Goal: Information Seeking & Learning: Compare options

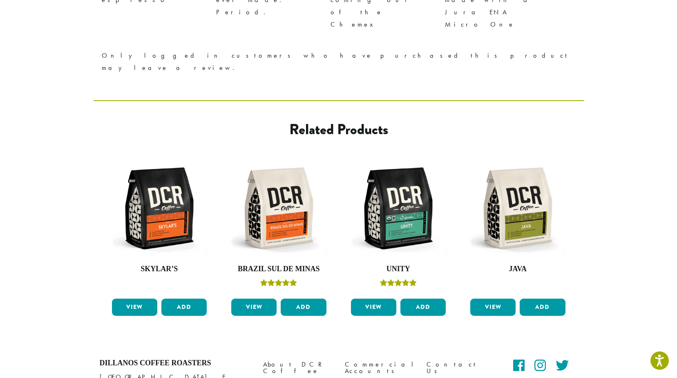
scroll to position [970, 0]
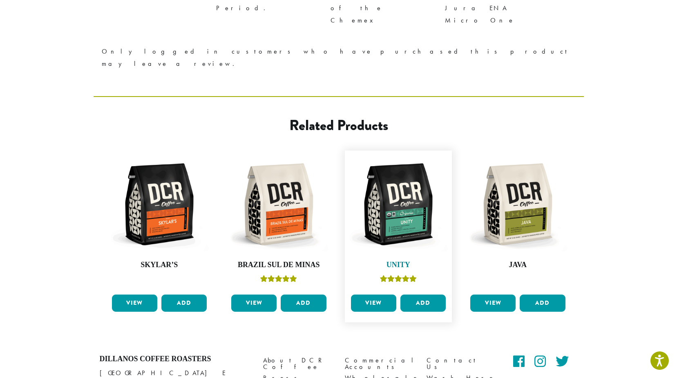
click at [398, 154] on img at bounding box center [398, 203] width 99 height 99
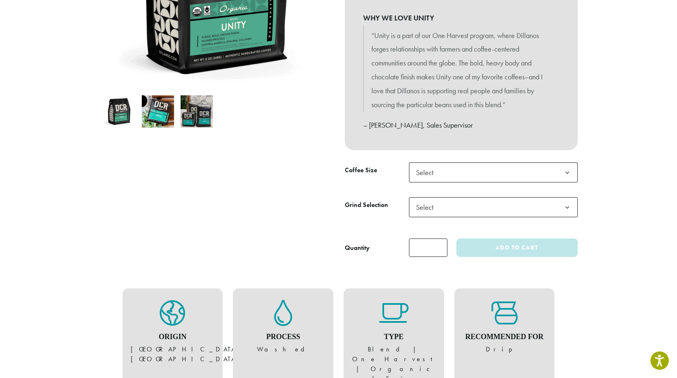
scroll to position [245, 0]
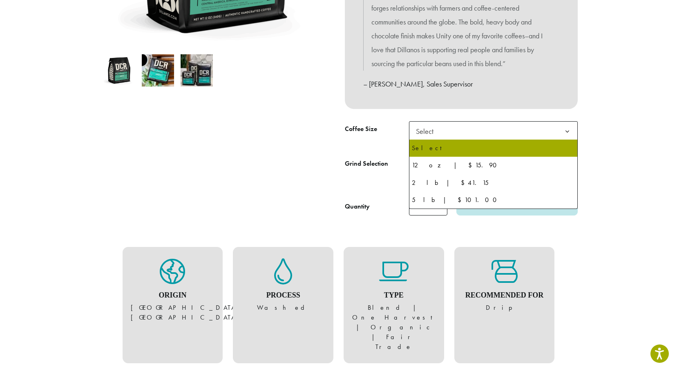
click at [456, 128] on span "Select" at bounding box center [493, 131] width 169 height 20
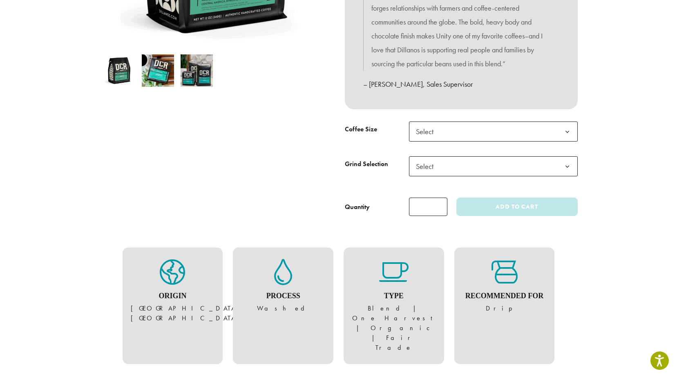
click at [244, 127] on div at bounding box center [216, 31] width 245 height 369
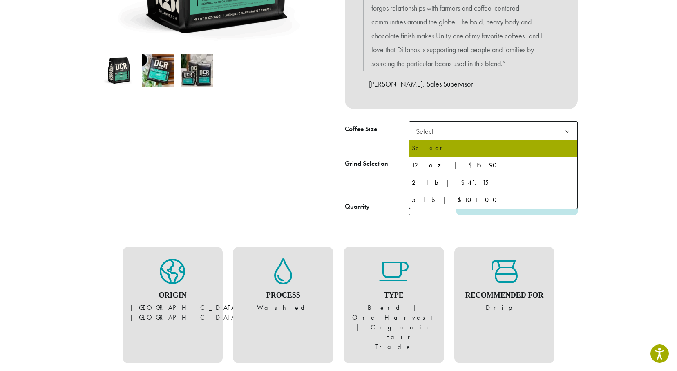
click at [479, 129] on span "Select" at bounding box center [493, 131] width 169 height 20
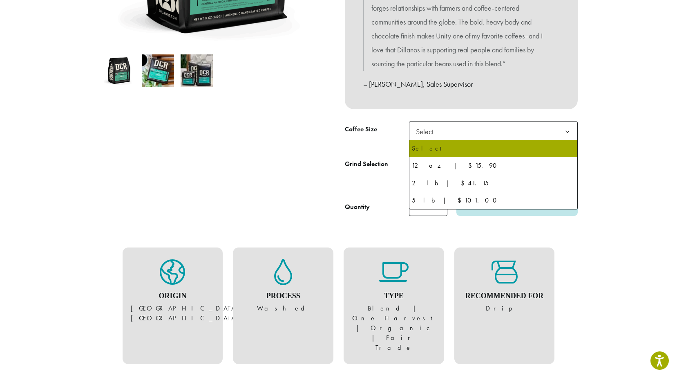
click at [312, 132] on div at bounding box center [216, 31] width 245 height 369
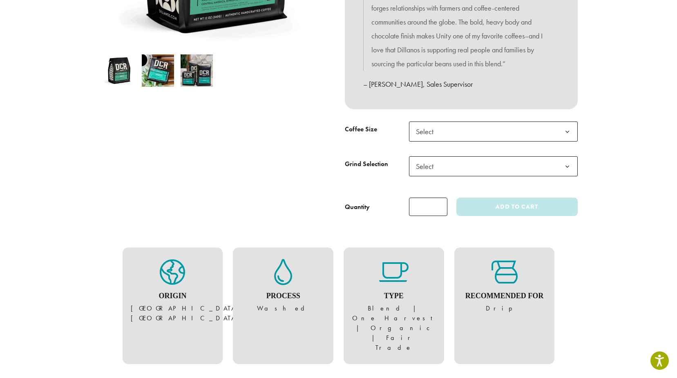
scroll to position [163, 0]
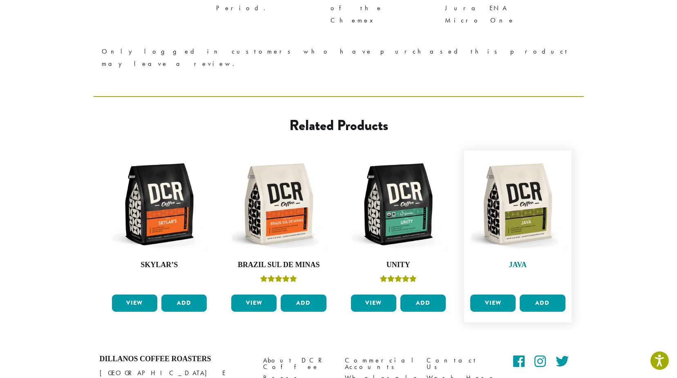
click at [513, 154] on img at bounding box center [517, 203] width 99 height 99
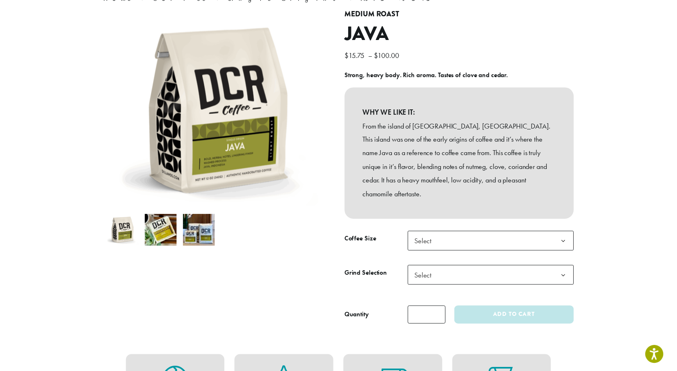
scroll to position [163, 0]
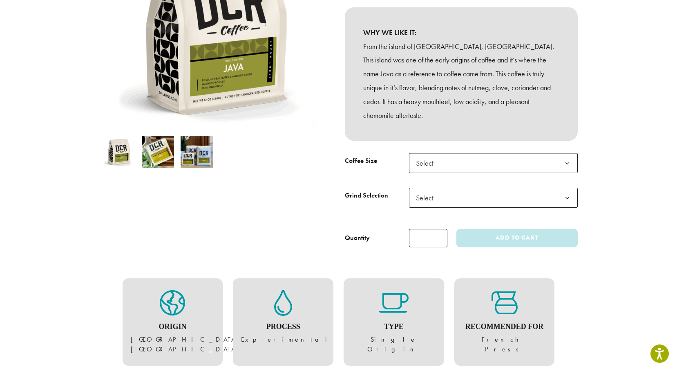
click at [461, 153] on span "Select" at bounding box center [493, 163] width 169 height 20
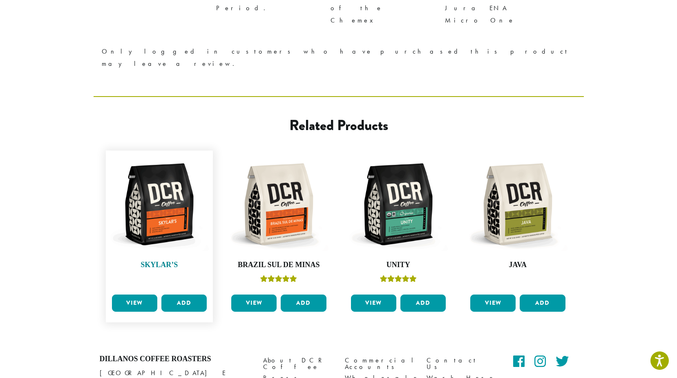
click at [166, 154] on img at bounding box center [159, 203] width 99 height 99
